Goal: Task Accomplishment & Management: Manage account settings

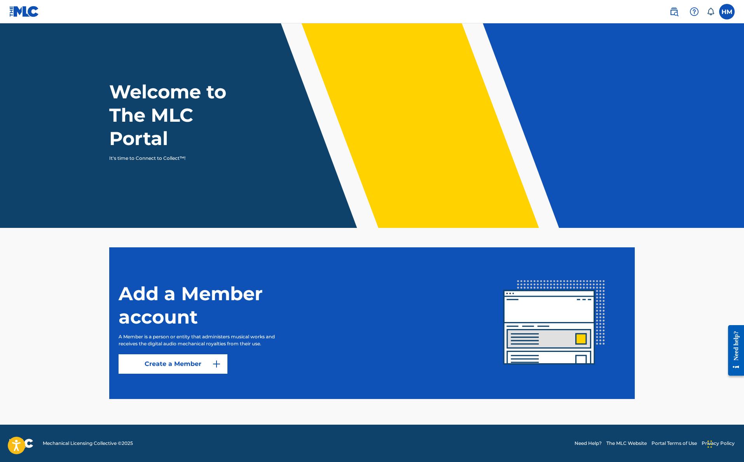
click at [723, 15] on label at bounding box center [727, 12] width 16 height 16
click at [727, 12] on input "HM [PERSON_NAME] [EMAIL_ADDRESS][DOMAIN_NAME] Notification Preferences Profile …" at bounding box center [727, 12] width 0 height 0
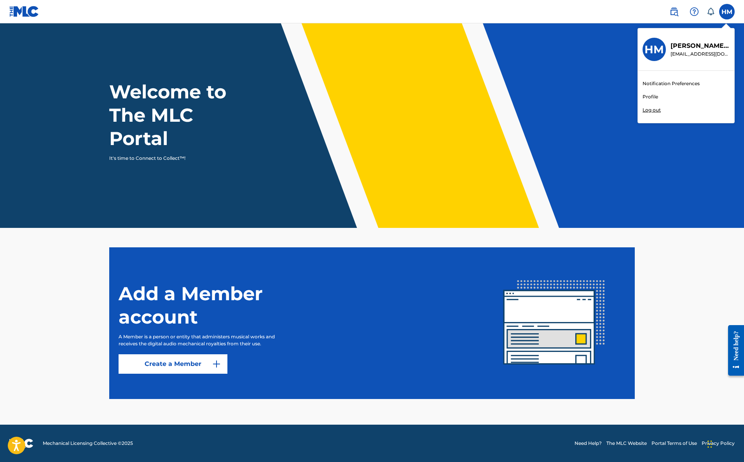
click at [656, 97] on link "Profile" at bounding box center [651, 96] width 16 height 7
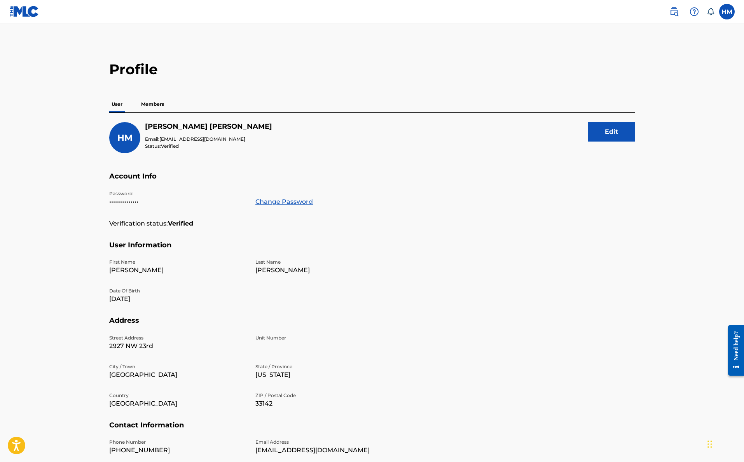
click at [718, 12] on div "HM HM [PERSON_NAME] [EMAIL_ADDRESS][DOMAIN_NAME] Notification Preferences Profi…" at bounding box center [698, 12] width 73 height 16
click at [719, 13] on label at bounding box center [727, 12] width 16 height 16
click at [727, 12] on input "HM [PERSON_NAME] [EMAIL_ADDRESS][DOMAIN_NAME] Notification Preferences Profile …" at bounding box center [727, 12] width 0 height 0
click at [651, 111] on p "Log out" at bounding box center [652, 110] width 18 height 7
click at [727, 12] on input "HM [PERSON_NAME] [EMAIL_ADDRESS][DOMAIN_NAME] Notification Preferences Profile …" at bounding box center [727, 12] width 0 height 0
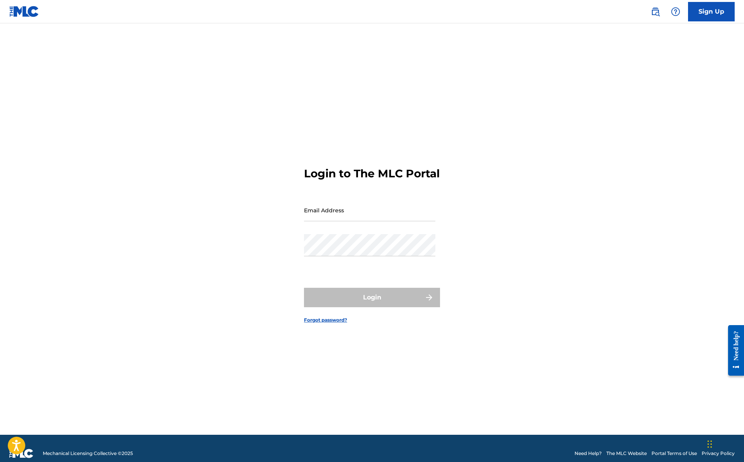
click at [409, 221] on input "Email Address" at bounding box center [369, 210] width 131 height 22
type input "[EMAIL_ADDRESS][DOMAIN_NAME]"
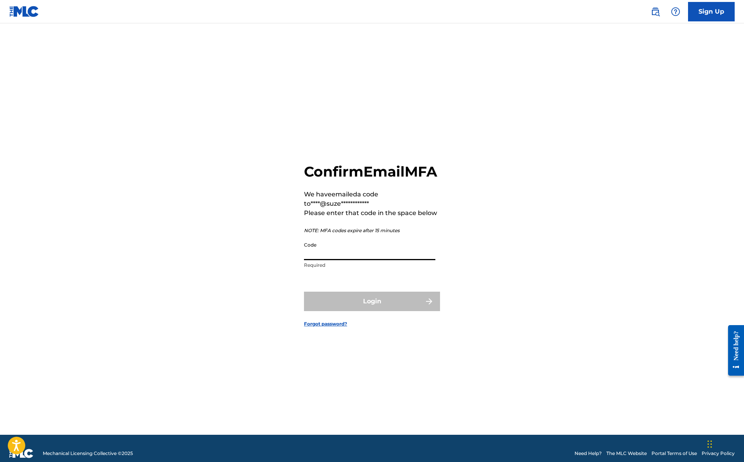
click at [370, 260] on input "Code" at bounding box center [369, 249] width 131 height 22
click at [499, 269] on div "**********" at bounding box center [372, 239] width 544 height 392
click at [347, 260] on input "Code" at bounding box center [369, 249] width 131 height 22
click at [384, 260] on input "Code" at bounding box center [369, 249] width 131 height 22
click at [418, 218] on p "Please enter that code in the space below" at bounding box center [372, 212] width 136 height 9
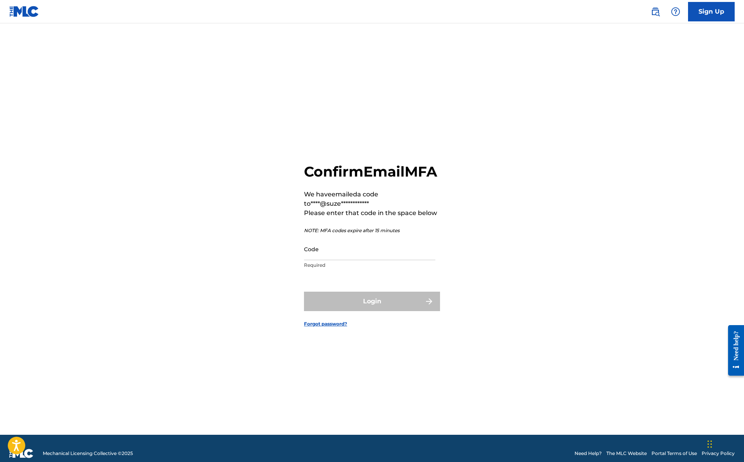
click at [620, 181] on div "**********" at bounding box center [372, 239] width 544 height 392
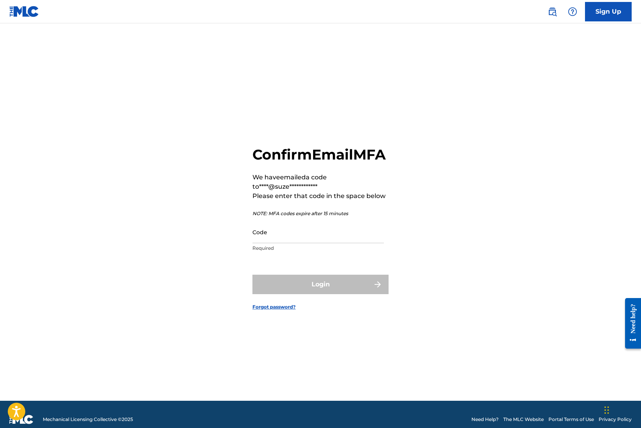
click at [343, 243] on input "Code" at bounding box center [317, 232] width 131 height 22
click at [335, 242] on input "Code" at bounding box center [317, 232] width 131 height 22
paste input "590189"
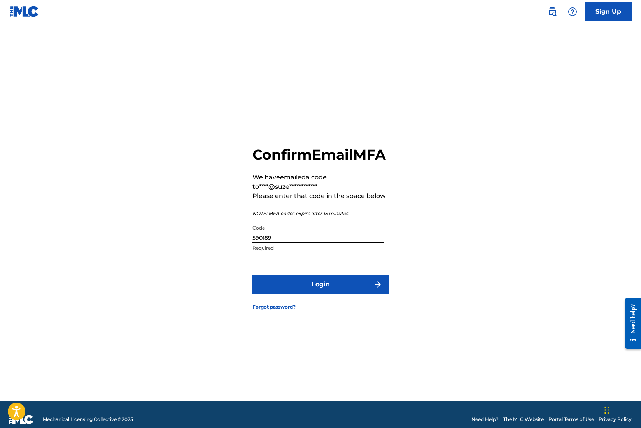
type input "590189"
drag, startPoint x: 423, startPoint y: 274, endPoint x: 402, endPoint y: 281, distance: 22.9
click at [423, 274] on div "**********" at bounding box center [320, 222] width 544 height 358
click at [356, 293] on button "Login" at bounding box center [320, 283] width 136 height 19
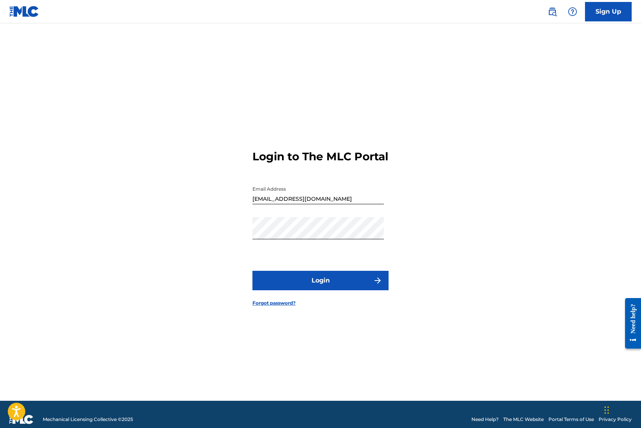
click at [332, 290] on button "Login" at bounding box center [320, 280] width 136 height 19
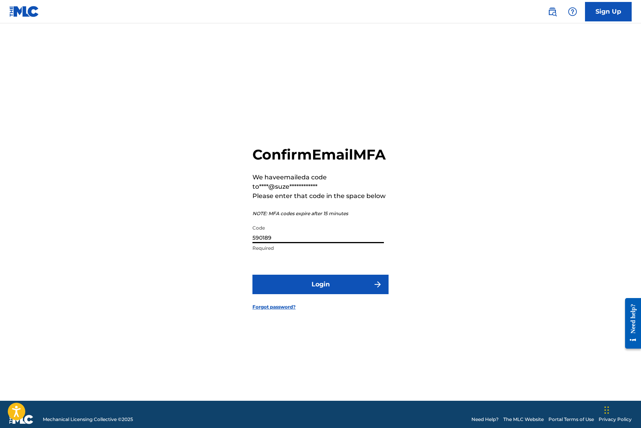
drag, startPoint x: 347, startPoint y: 243, endPoint x: 241, endPoint y: 246, distance: 105.4
click at [241, 246] on div "**********" at bounding box center [320, 222] width 544 height 358
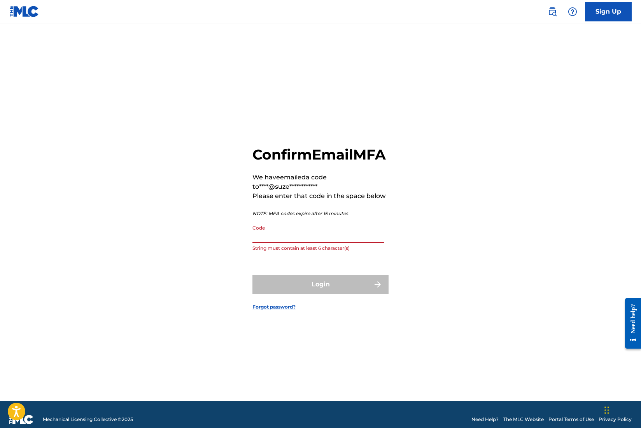
click at [290, 243] on input "Code" at bounding box center [317, 232] width 131 height 22
paste input "870235"
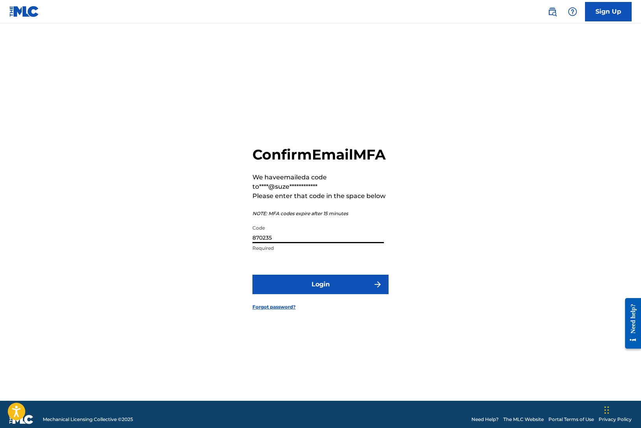
type input "870235"
click at [360, 293] on button "Login" at bounding box center [320, 283] width 136 height 19
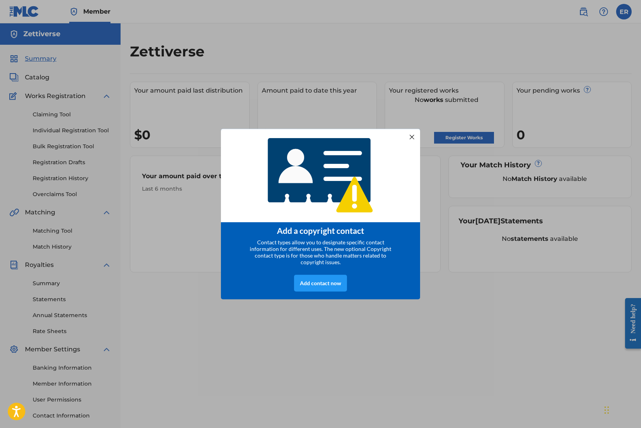
click at [353, 278] on div "Add contact now" at bounding box center [320, 283] width 199 height 32
click at [414, 136] on div at bounding box center [412, 137] width 10 height 10
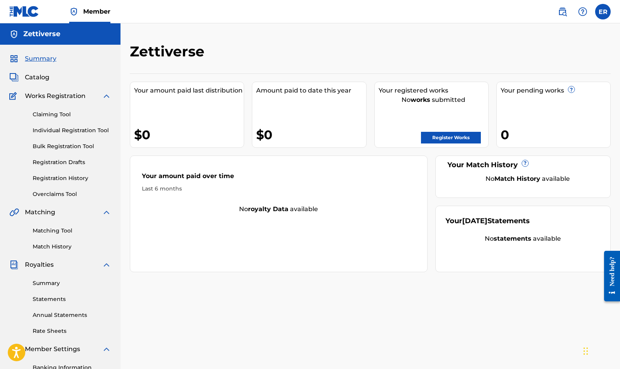
click at [598, 11] on label at bounding box center [603, 12] width 16 height 16
click at [603, 12] on input "[PERSON_NAME] [PERSON_NAME] [EMAIL_ADDRESS][DOMAIN_NAME] Profile Log out" at bounding box center [603, 12] width 0 height 0
click at [122, 283] on div "Zettiverse Your amount paid last distribution $0 Amount paid to date this year …" at bounding box center [369, 244] width 499 height 402
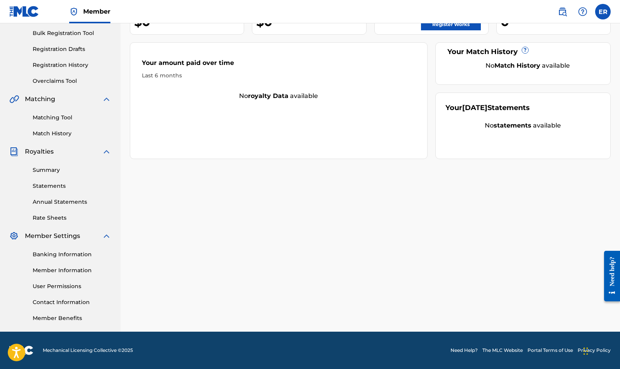
scroll to position [112, 0]
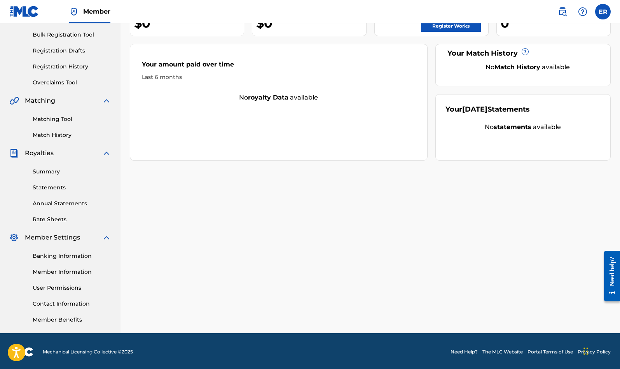
click at [78, 255] on link "Banking Information" at bounding box center [72, 256] width 79 height 8
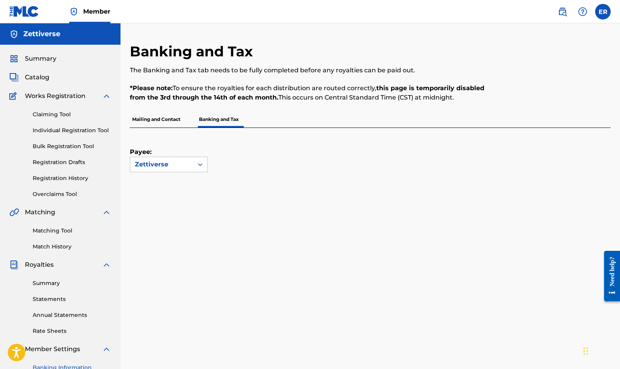
click at [367, 96] on p "*Please note: To ensure the royalties for each distribution are routed correctl…" at bounding box center [315, 93] width 370 height 19
drag, startPoint x: 453, startPoint y: 88, endPoint x: 304, endPoint y: 89, distance: 148.9
click at [304, 89] on p "*Please note: To ensure the royalties for each distribution are routed correctl…" at bounding box center [315, 93] width 370 height 19
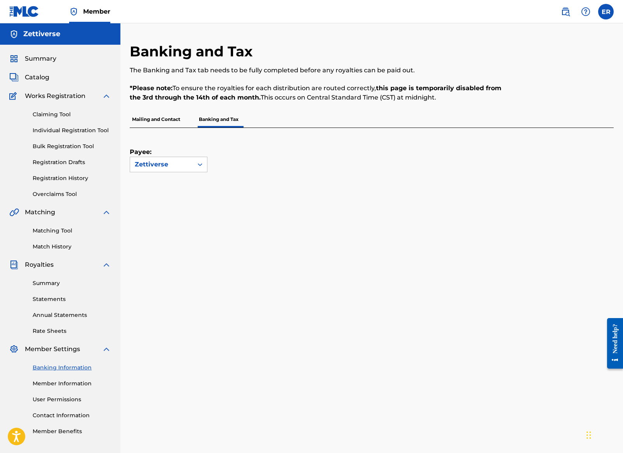
click at [478, 63] on div "Banking and Tax The Banking and Tax tab needs to be fully completed before any …" at bounding box center [316, 77] width 373 height 68
